Goal: Task Accomplishment & Management: Manage account settings

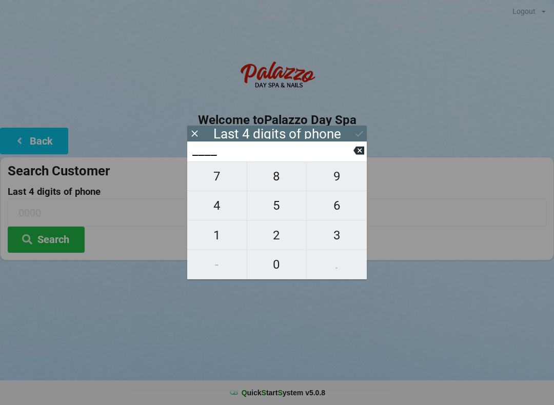
scroll to position [21, 29]
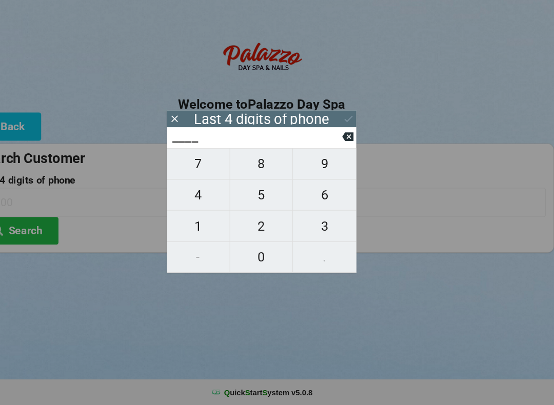
click at [308, 168] on span "9" at bounding box center [337, 177] width 60 height 22
type input "9___"
click at [247, 195] on span "5" at bounding box center [277, 206] width 60 height 22
type input "95__"
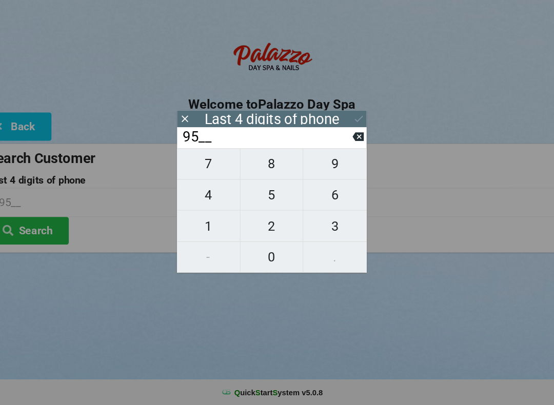
click at [353, 144] on button at bounding box center [358, 151] width 11 height 14
type input "9___"
click at [324, 143] on input "9___" at bounding box center [272, 151] width 162 height 16
click at [332, 143] on input "9___" at bounding box center [272, 151] width 162 height 16
click at [333, 143] on input "9___" at bounding box center [272, 151] width 162 height 16
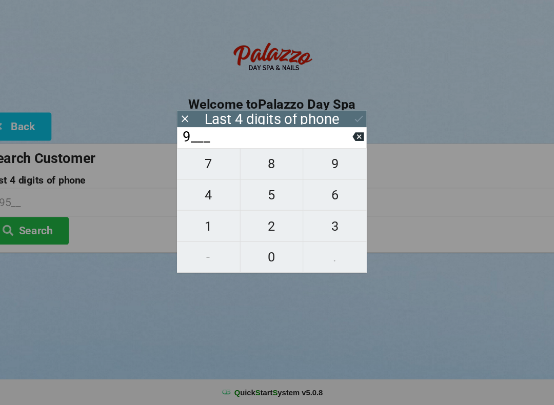
click at [332, 143] on input "9___" at bounding box center [272, 151] width 162 height 16
click at [337, 142] on div "9___" at bounding box center [277, 152] width 180 height 20
click at [13, 128] on button "Back" at bounding box center [34, 141] width 68 height 26
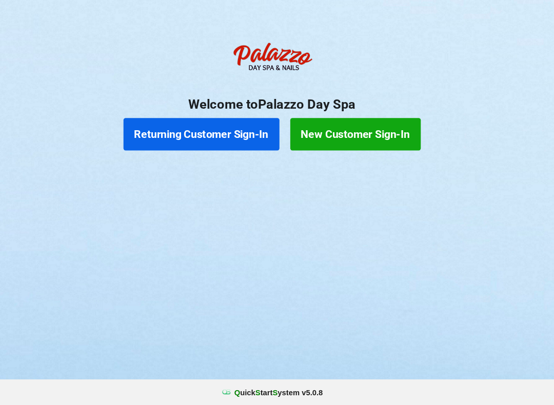
click at [180, 133] on button "Returning Customer Sign-In" at bounding box center [210, 148] width 148 height 31
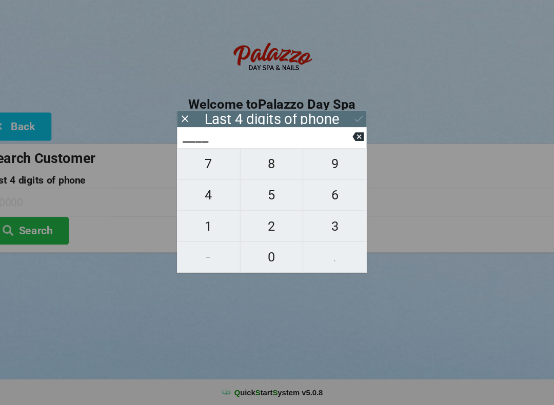
click at [253, 225] on span "2" at bounding box center [277, 236] width 60 height 22
type input "2___"
click at [313, 166] on span "9" at bounding box center [337, 177] width 60 height 22
type input "29__"
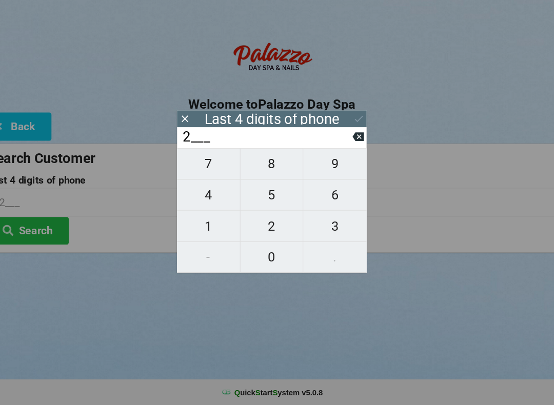
type input "29__"
click at [192, 167] on span "7" at bounding box center [217, 177] width 60 height 22
type input "297_"
click at [318, 195] on span "6" at bounding box center [337, 206] width 60 height 22
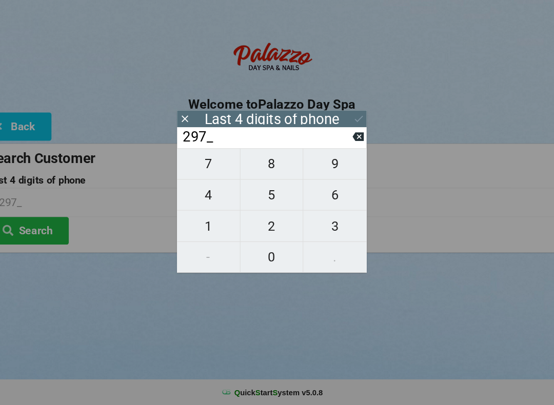
type input "2976"
click at [27, 227] on button "Search" at bounding box center [46, 240] width 77 height 26
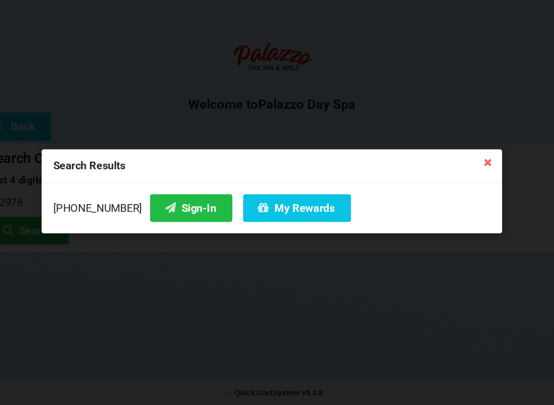
click at [258, 205] on button "My Rewards" at bounding box center [301, 218] width 102 height 26
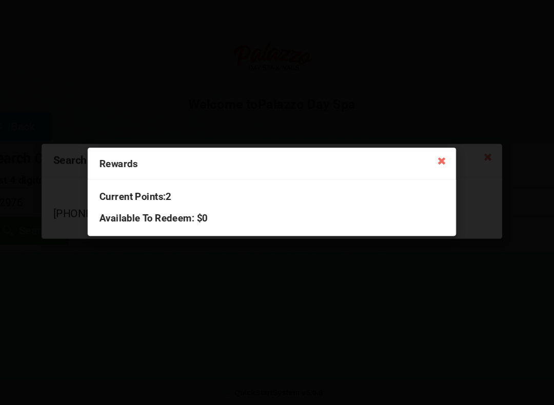
click at [430, 165] on icon at bounding box center [438, 173] width 16 height 16
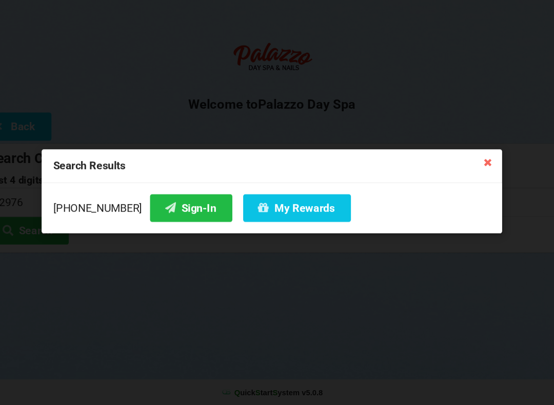
click at [473, 166] on icon at bounding box center [481, 174] width 16 height 16
